Goal: Task Accomplishment & Management: Manage account settings

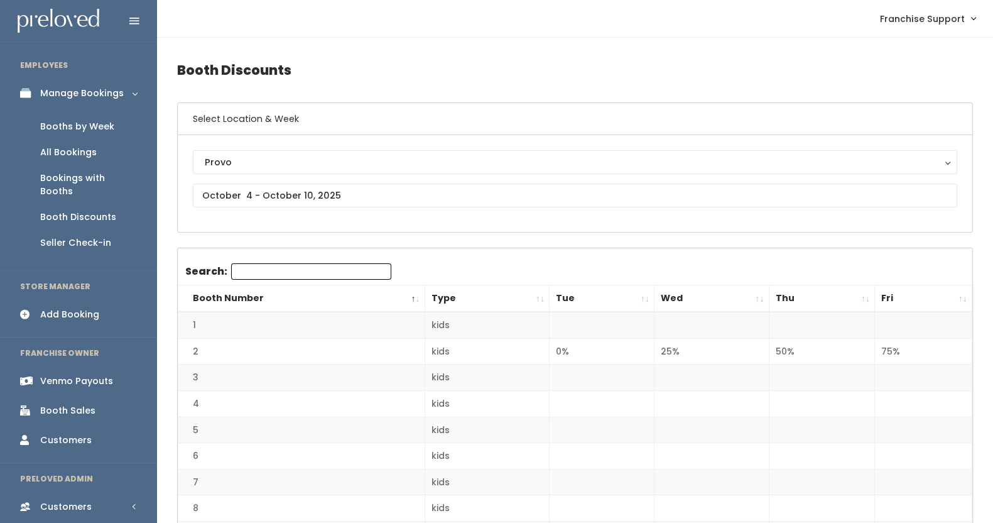
click at [71, 129] on div "Booths by Week" at bounding box center [77, 126] width 74 height 13
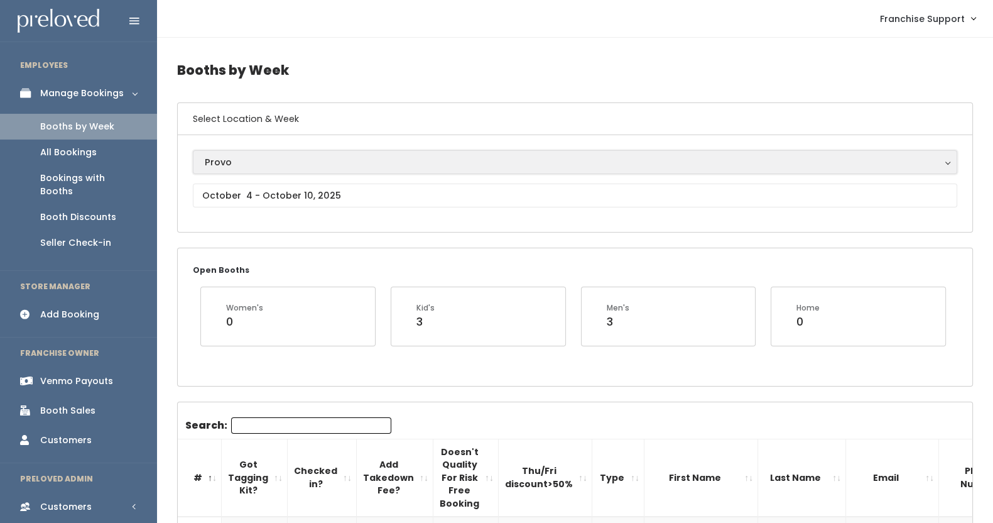
click at [209, 150] on button "Provo" at bounding box center [575, 162] width 764 height 24
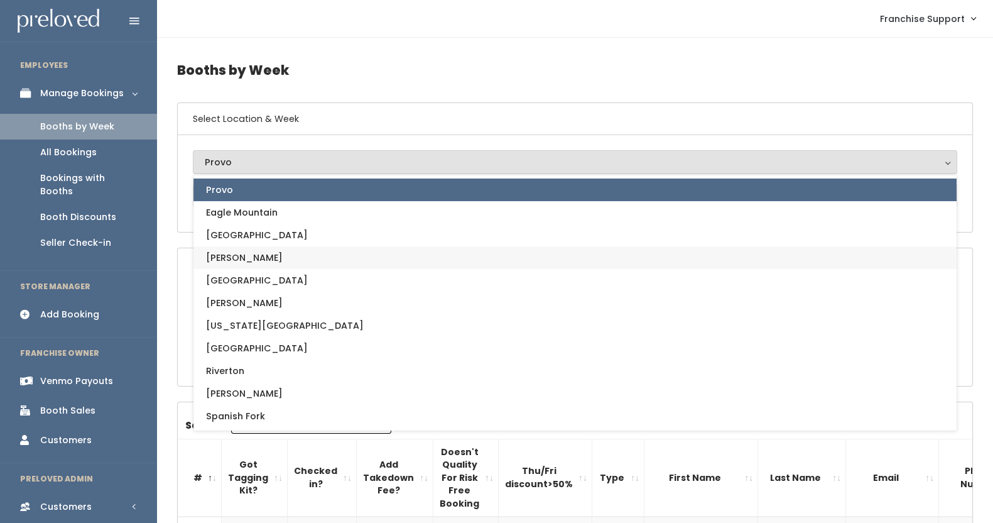
click at [251, 259] on link "[PERSON_NAME]" at bounding box center [574, 257] width 763 height 23
select select "18"
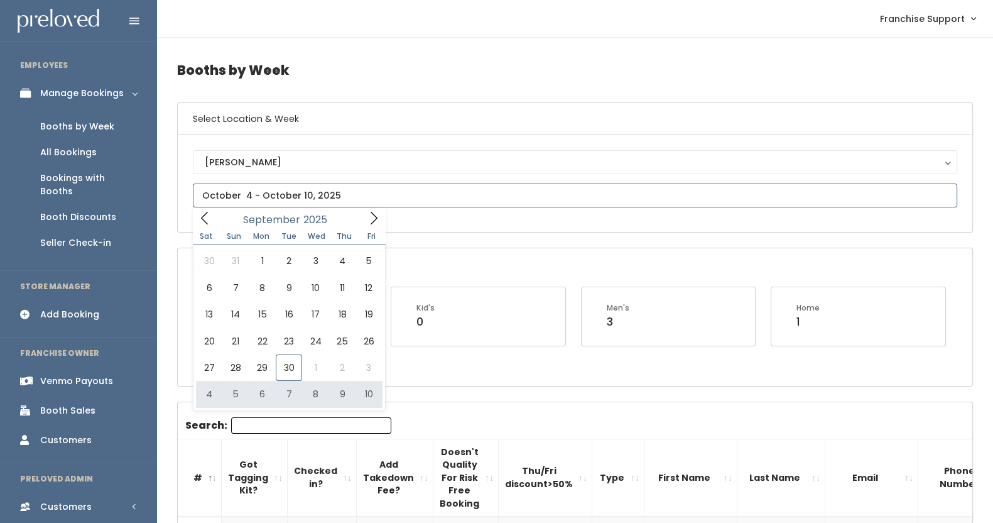
type input "October 4 to October 10"
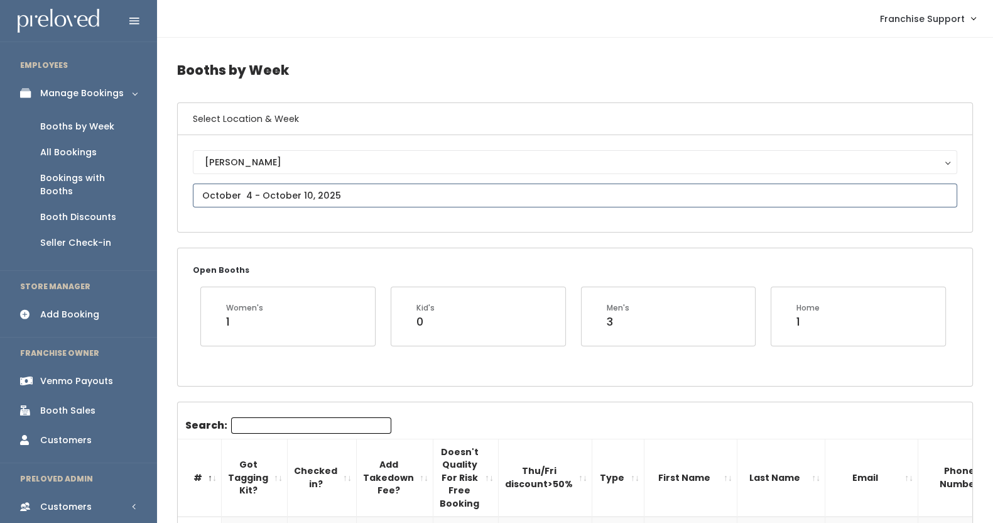
click at [306, 193] on input "text" at bounding box center [575, 195] width 764 height 24
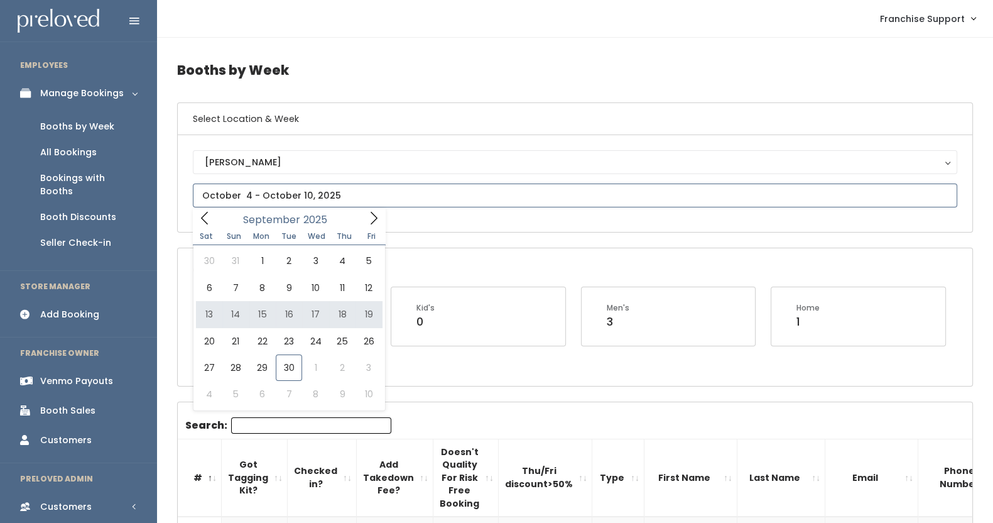
click at [376, 214] on icon at bounding box center [374, 218] width 14 height 14
type input "[DATE] to [DATE]"
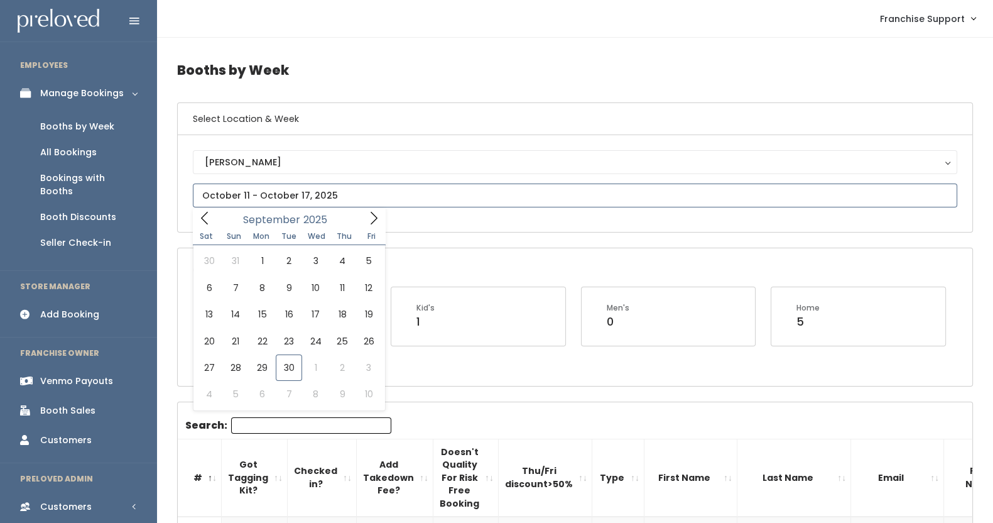
click at [311, 196] on input "text" at bounding box center [575, 195] width 764 height 24
click at [374, 219] on icon at bounding box center [374, 218] width 14 height 14
type input "October 18 to October 24"
click at [242, 198] on input "text" at bounding box center [575, 195] width 764 height 24
click at [374, 212] on icon at bounding box center [374, 218] width 14 height 14
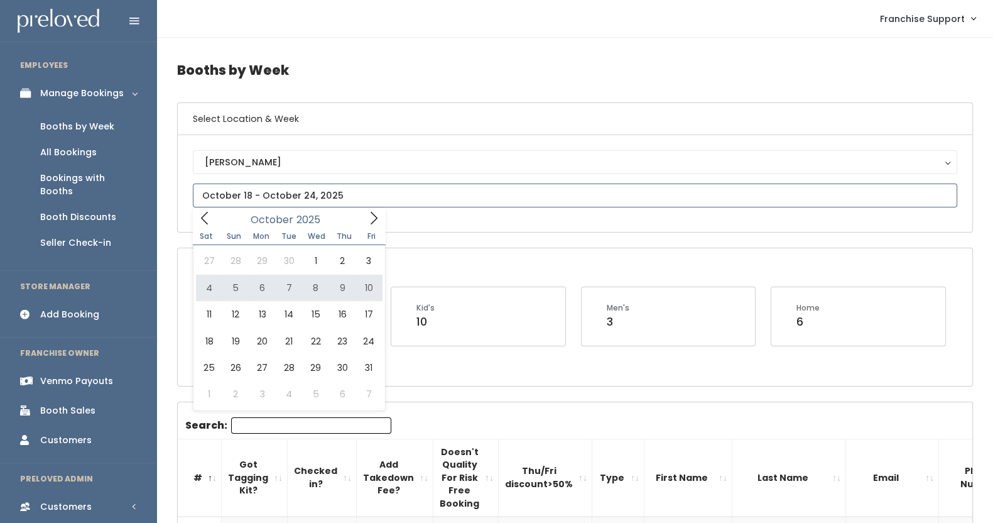
type input "October 4 to October 10"
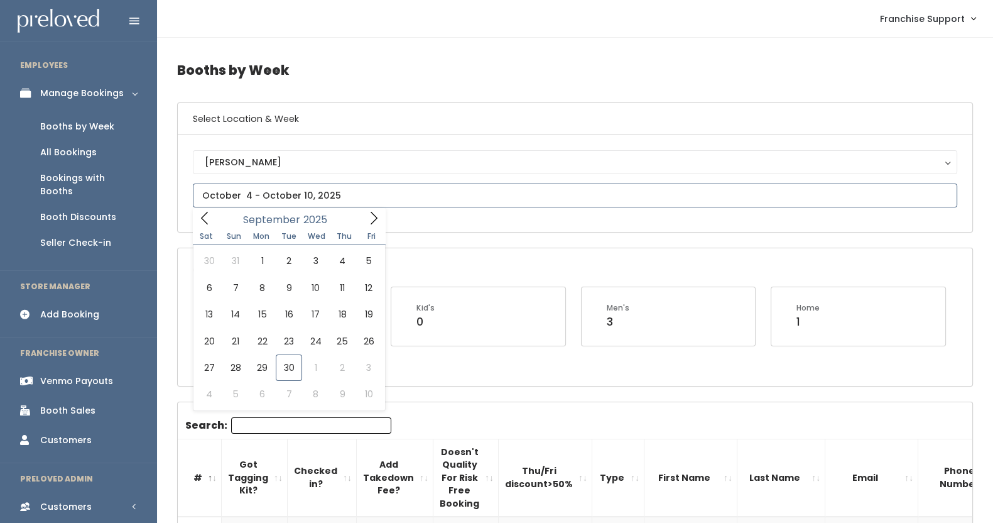
click at [220, 199] on input "text" at bounding box center [575, 195] width 764 height 24
click at [374, 211] on icon at bounding box center [374, 218] width 14 height 14
type input "[DATE] to [DATE]"
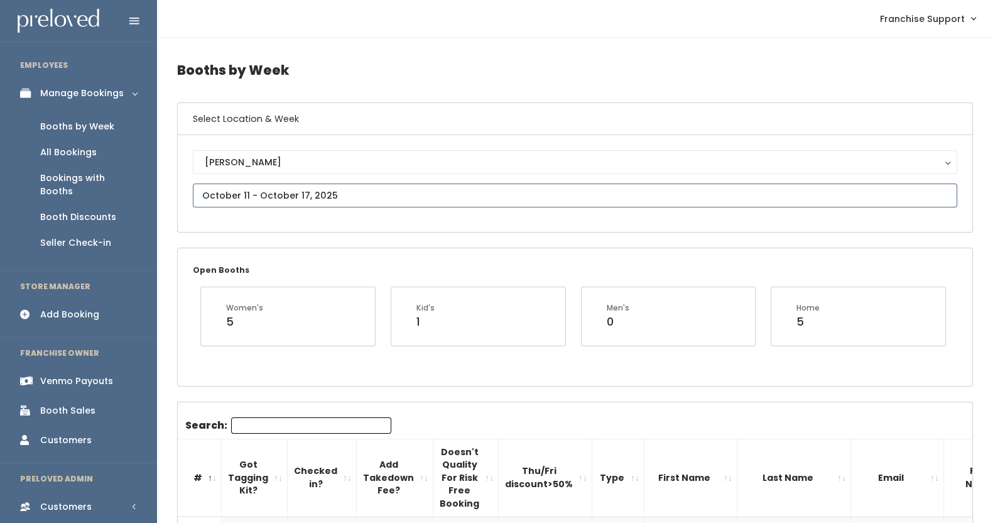
click at [330, 189] on input "text" at bounding box center [575, 195] width 764 height 24
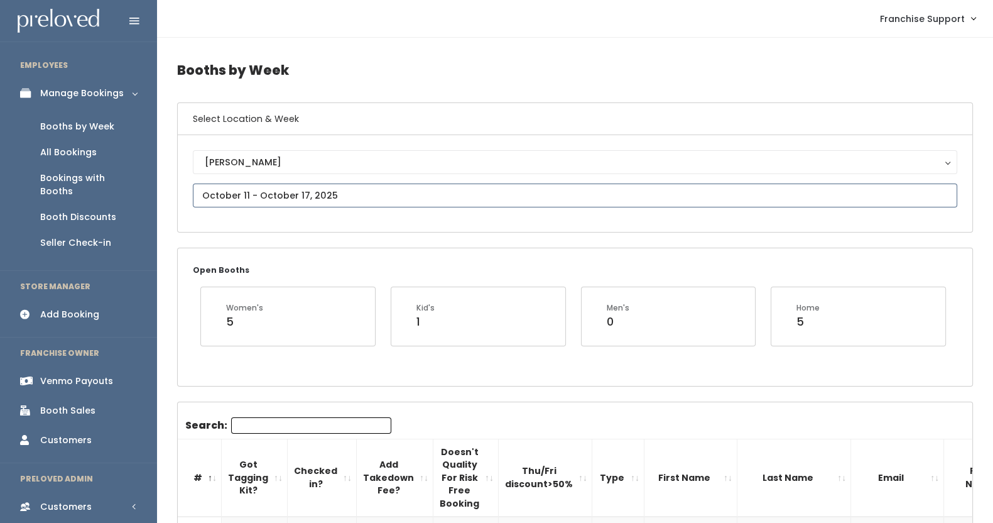
click at [264, 202] on input "text" at bounding box center [575, 195] width 764 height 24
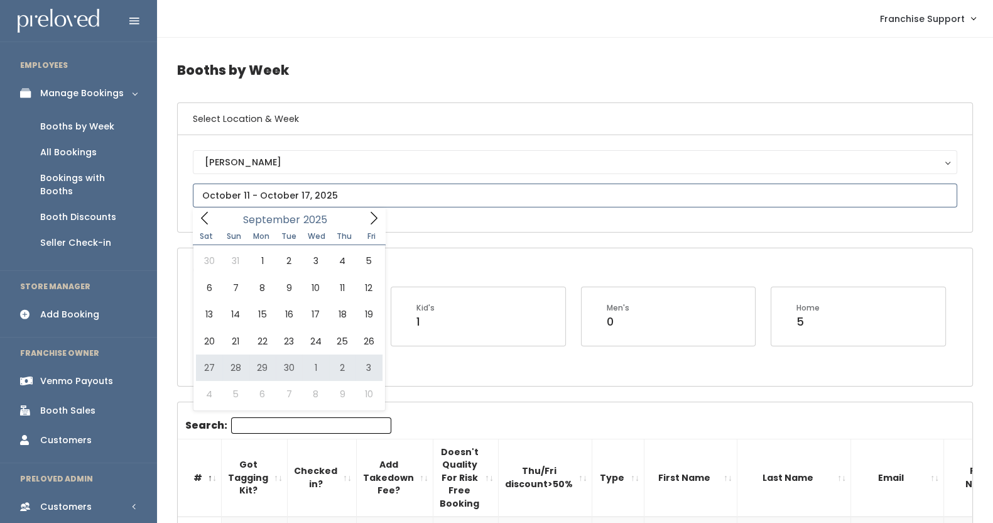
type input "September 27 to October 3"
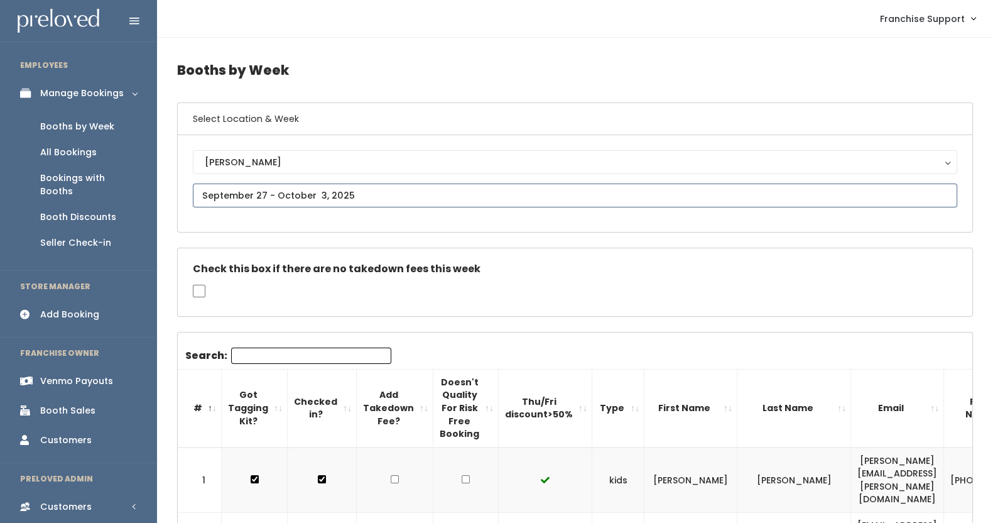
click at [253, 184] on input "text" at bounding box center [575, 195] width 764 height 24
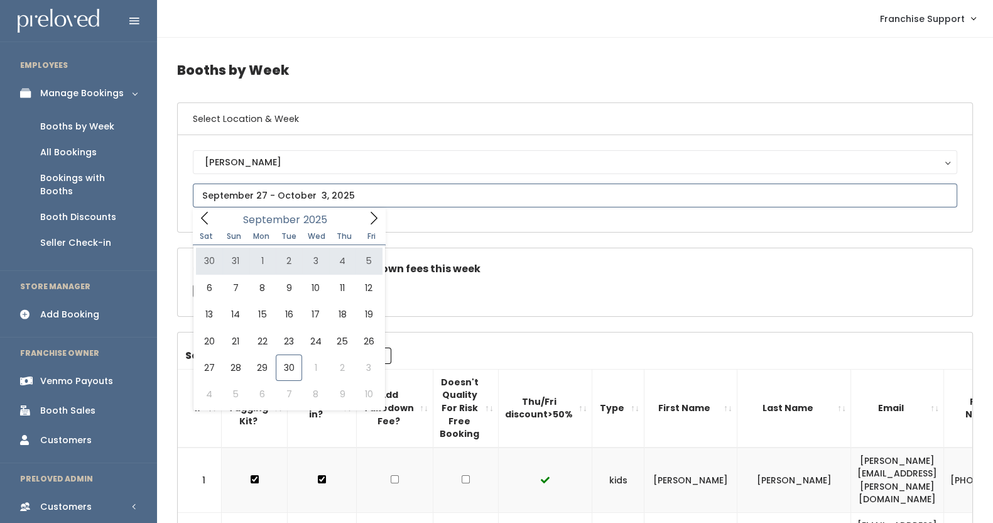
click at [376, 220] on icon at bounding box center [374, 218] width 14 height 14
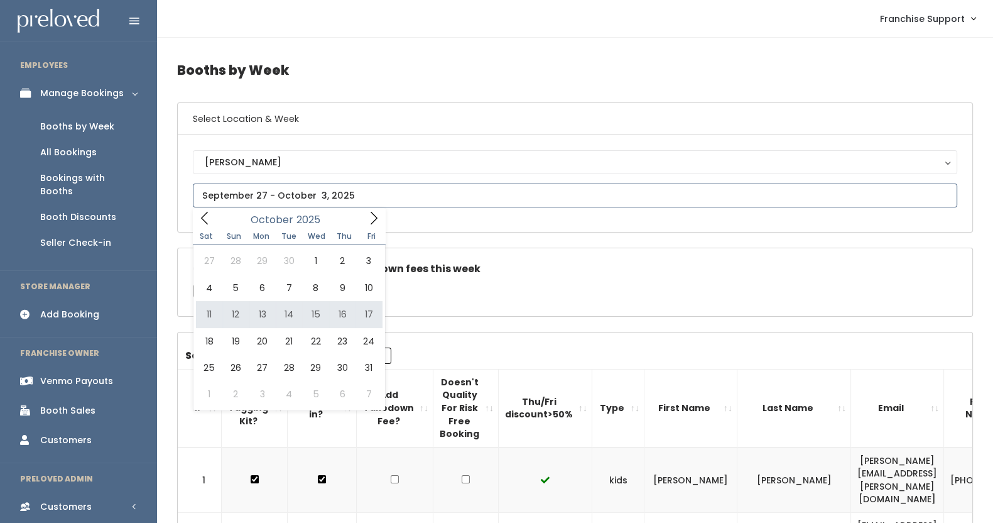
type input "October 11 to October 17"
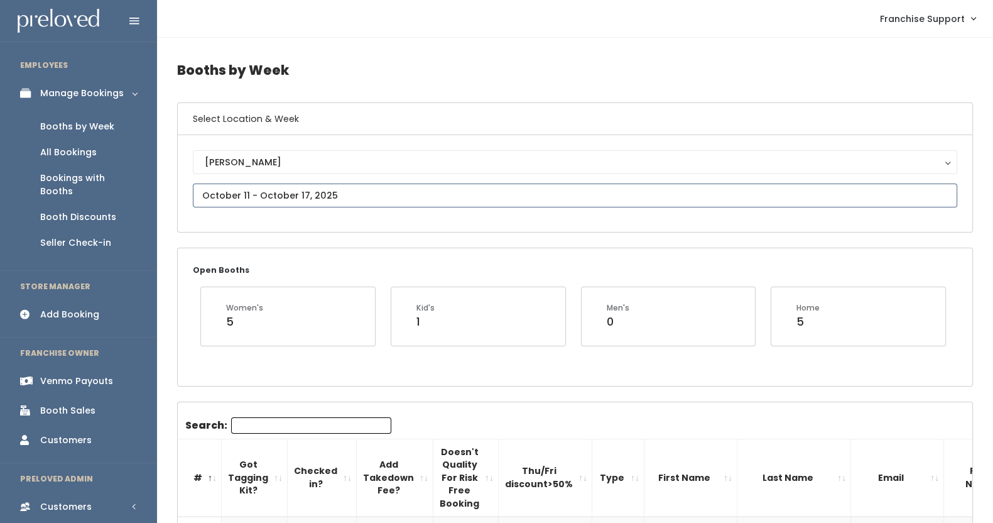
click at [276, 196] on input "text" at bounding box center [575, 195] width 764 height 24
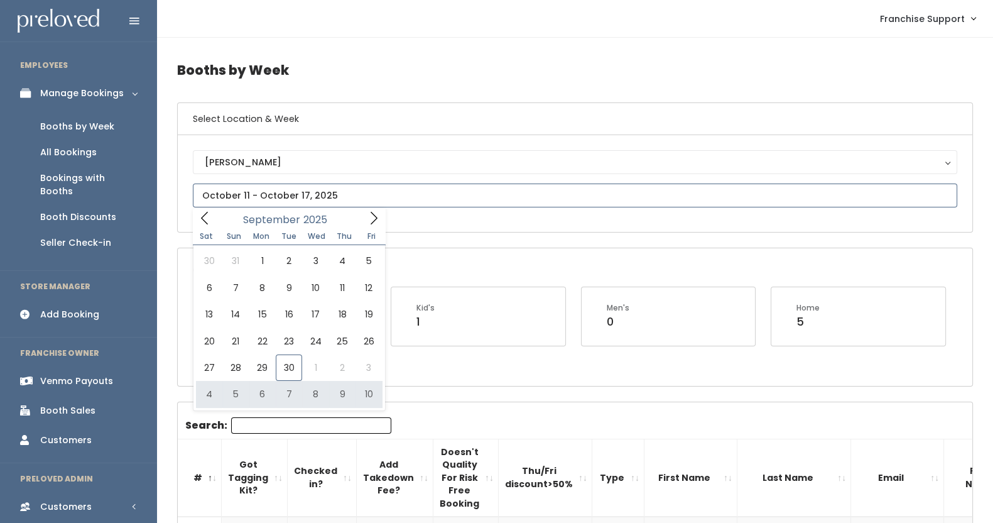
type input "[DATE] to [DATE]"
